Goal: Information Seeking & Learning: Learn about a topic

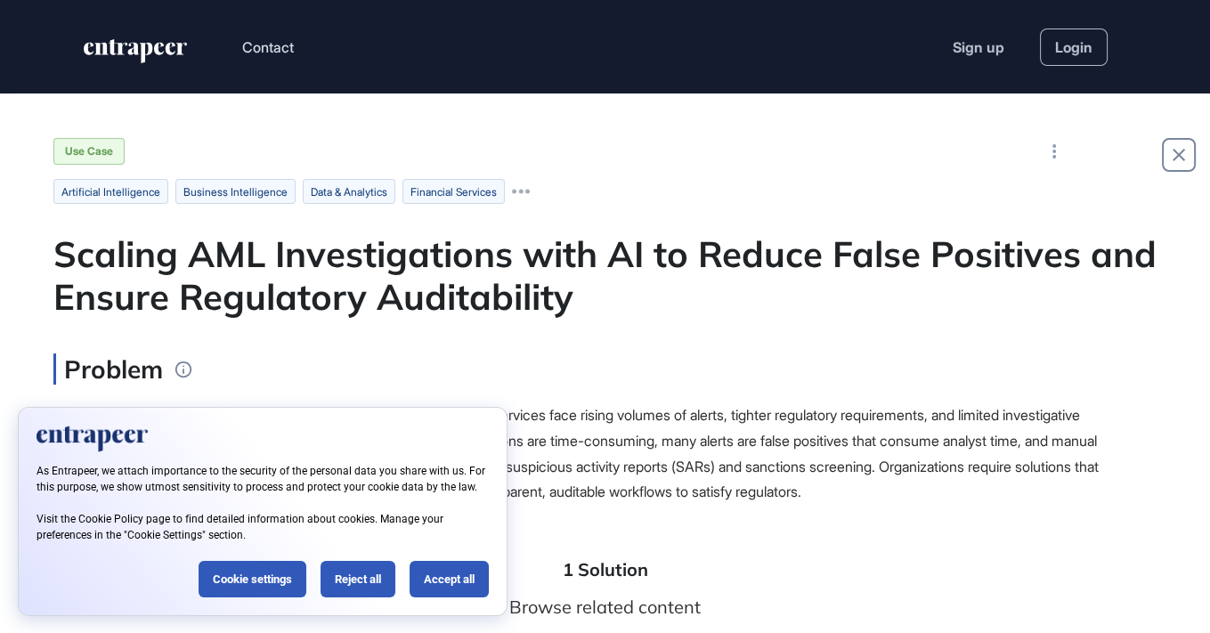
click at [703, 323] on main "Use Case artificial intelligence business intelligence data & analytics financi…" at bounding box center [605, 643] width 1104 height 1011
